Goal: Task Accomplishment & Management: Manage account settings

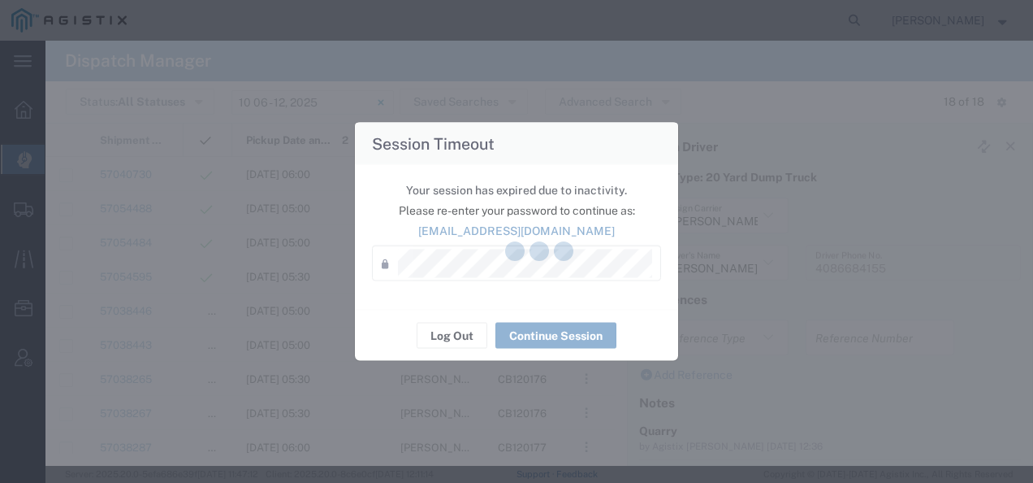
scroll to position [162, 0]
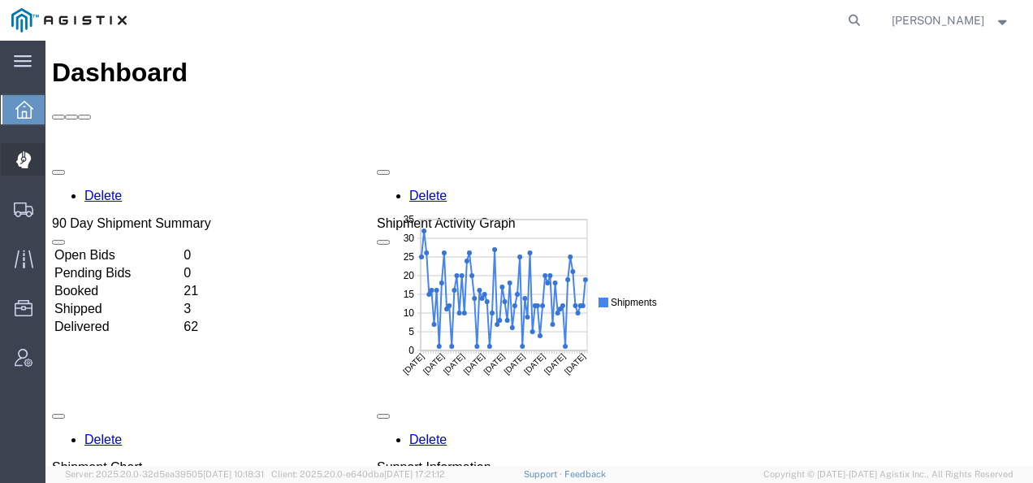
click at [28, 156] on icon at bounding box center [22, 160] width 15 height 16
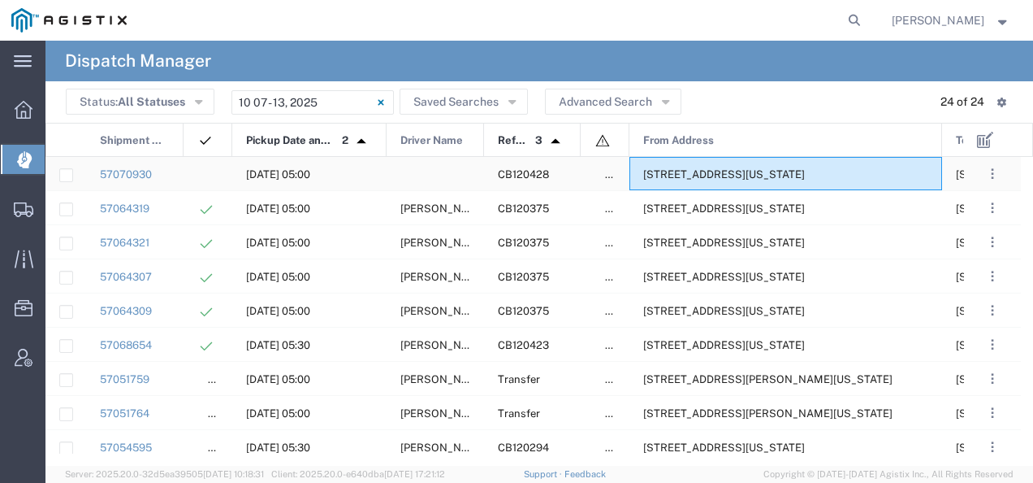
click at [741, 171] on span "2401 Coffee Rd, Bakersfield, California, 93308, United States" at bounding box center [724, 174] width 162 height 12
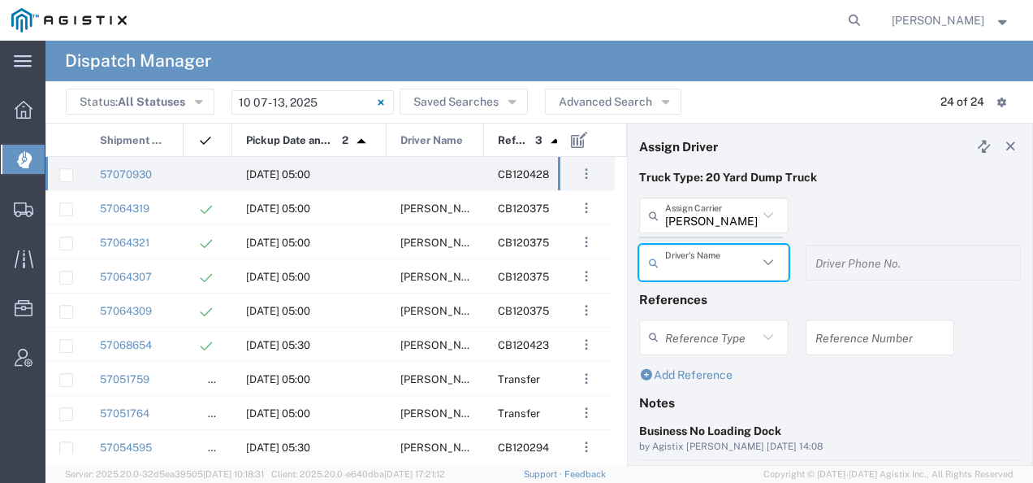
click at [700, 214] on agx-dispatcher-assign-widget "Bradley Tanks Inc Assign Carrier Bradley Tanks Inc AC Transportation ACE Trucki…" at bounding box center [830, 244] width 382 height 94
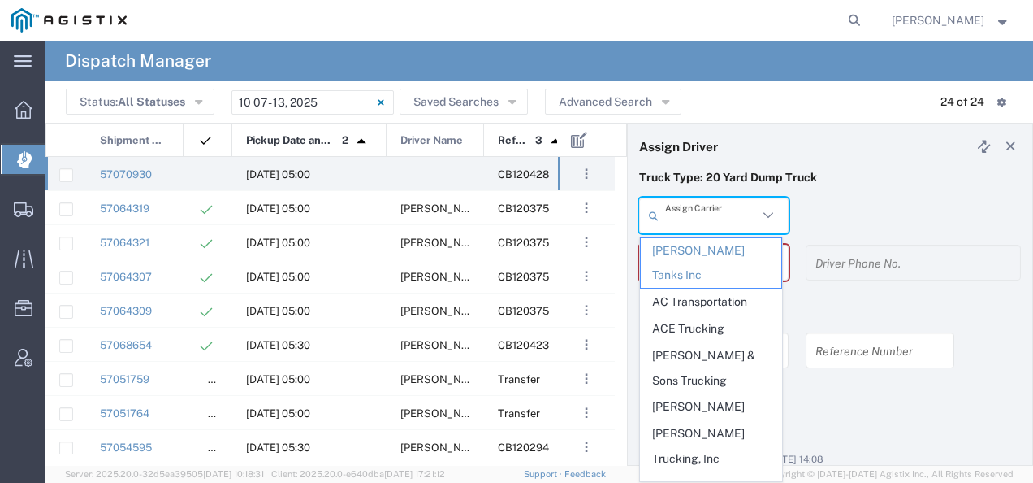
click at [700, 214] on input "text" at bounding box center [711, 215] width 93 height 28
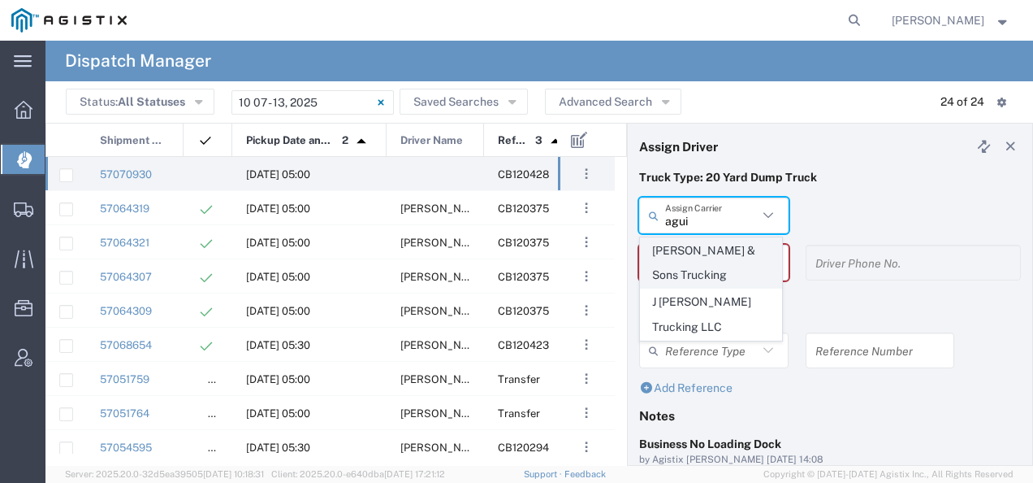
click at [692, 249] on span "[PERSON_NAME] & Sons Trucking" at bounding box center [711, 263] width 141 height 50
type input "[PERSON_NAME] & Sons Trucking"
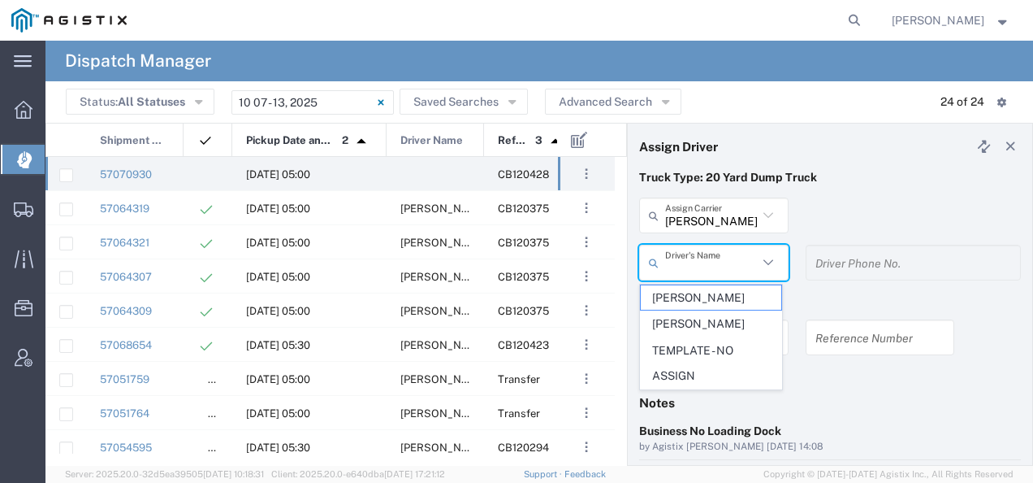
click at [692, 249] on input "text" at bounding box center [711, 263] width 93 height 28
click at [683, 293] on span "[PERSON_NAME]" at bounding box center [711, 297] width 141 height 25
type input "[PERSON_NAME]"
type input "9093499772"
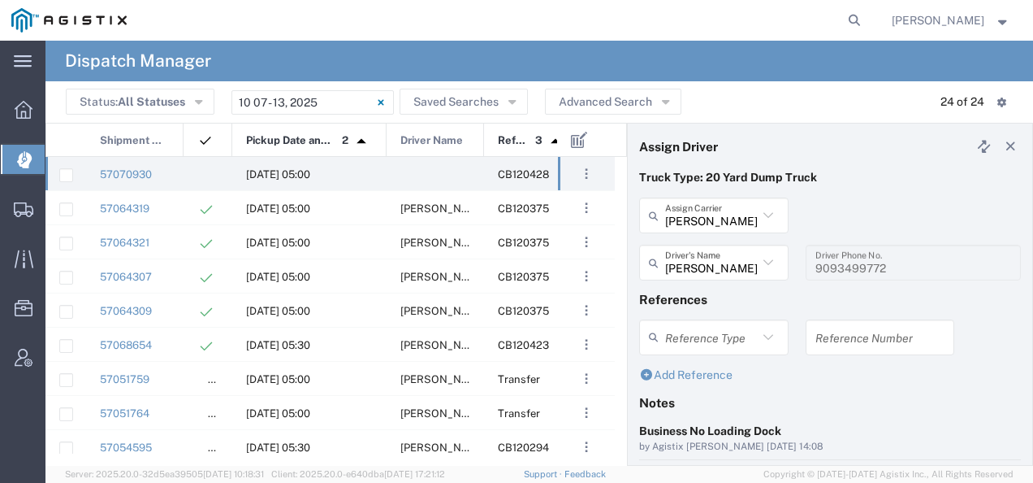
scroll to position [162, 0]
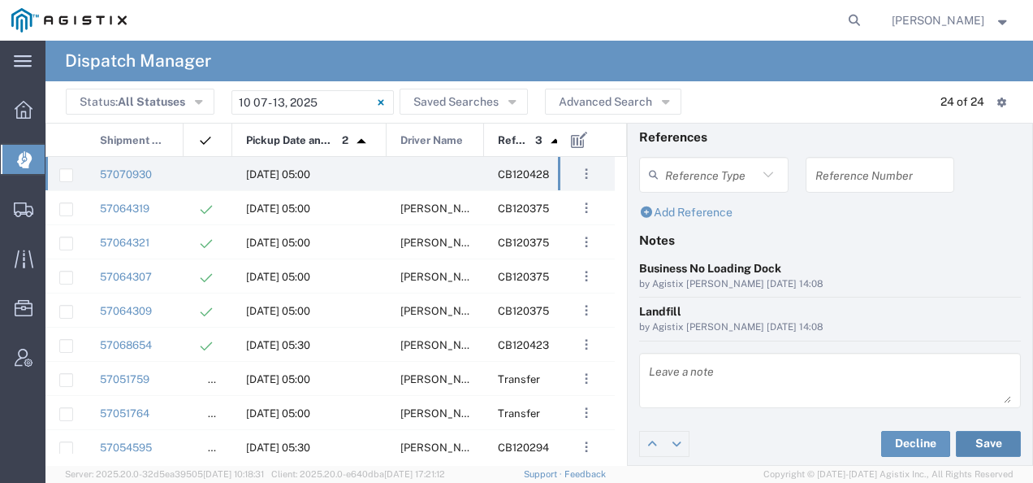
click at [959, 440] on button "Save" at bounding box center [988, 444] width 65 height 26
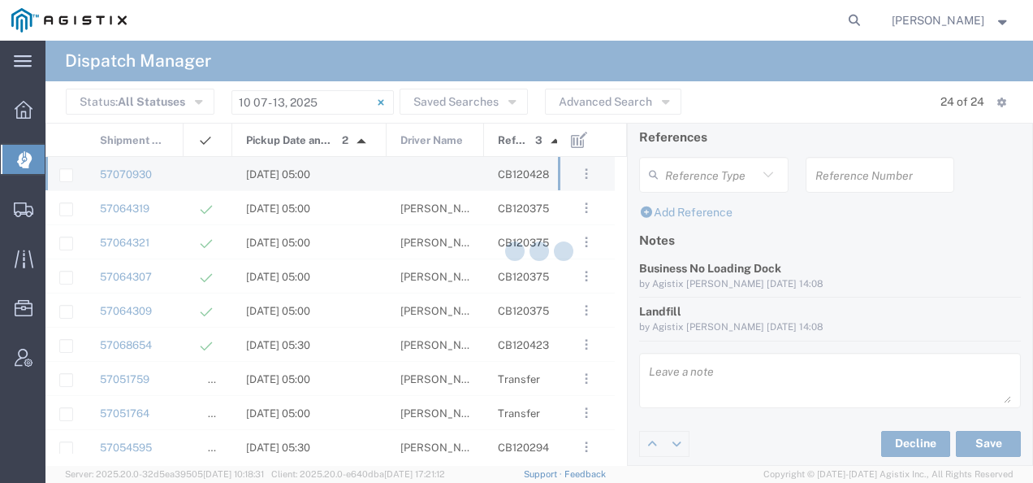
type input "[PERSON_NAME]"
type input "[PERSON_NAME] & Sons Trucking"
